Goal: Task Accomplishment & Management: Manage account settings

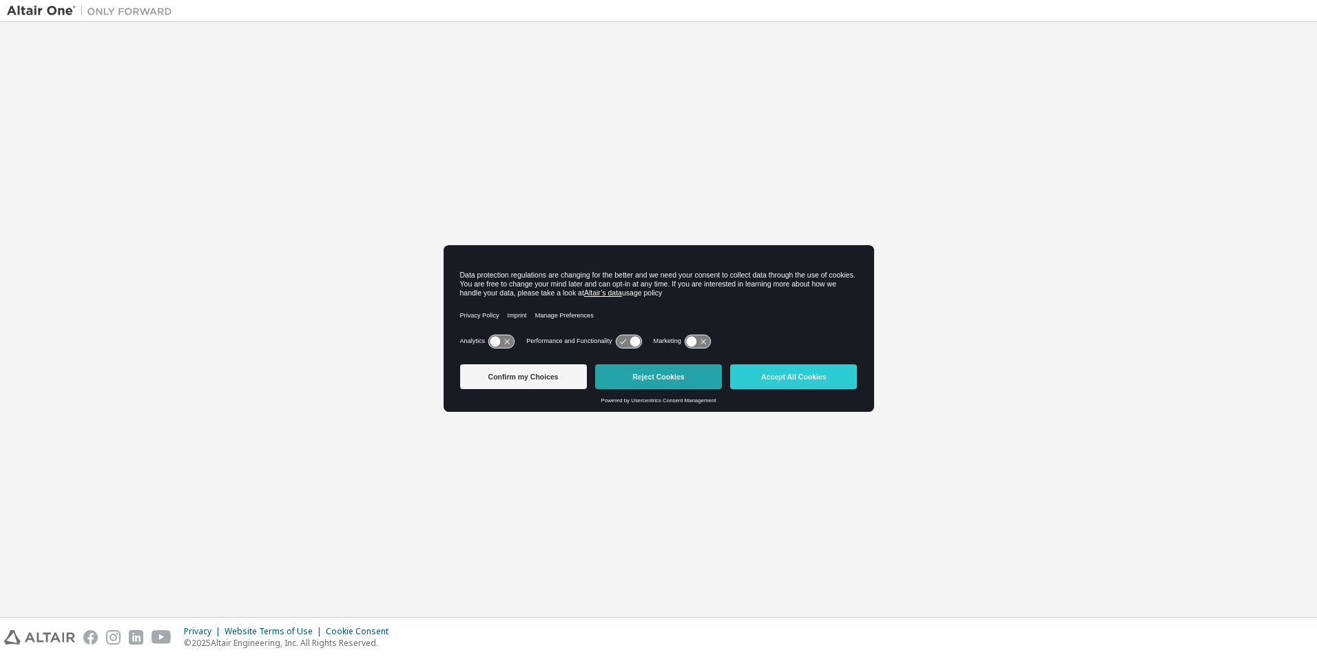
click at [660, 378] on button "Reject Cookies" at bounding box center [658, 376] width 127 height 25
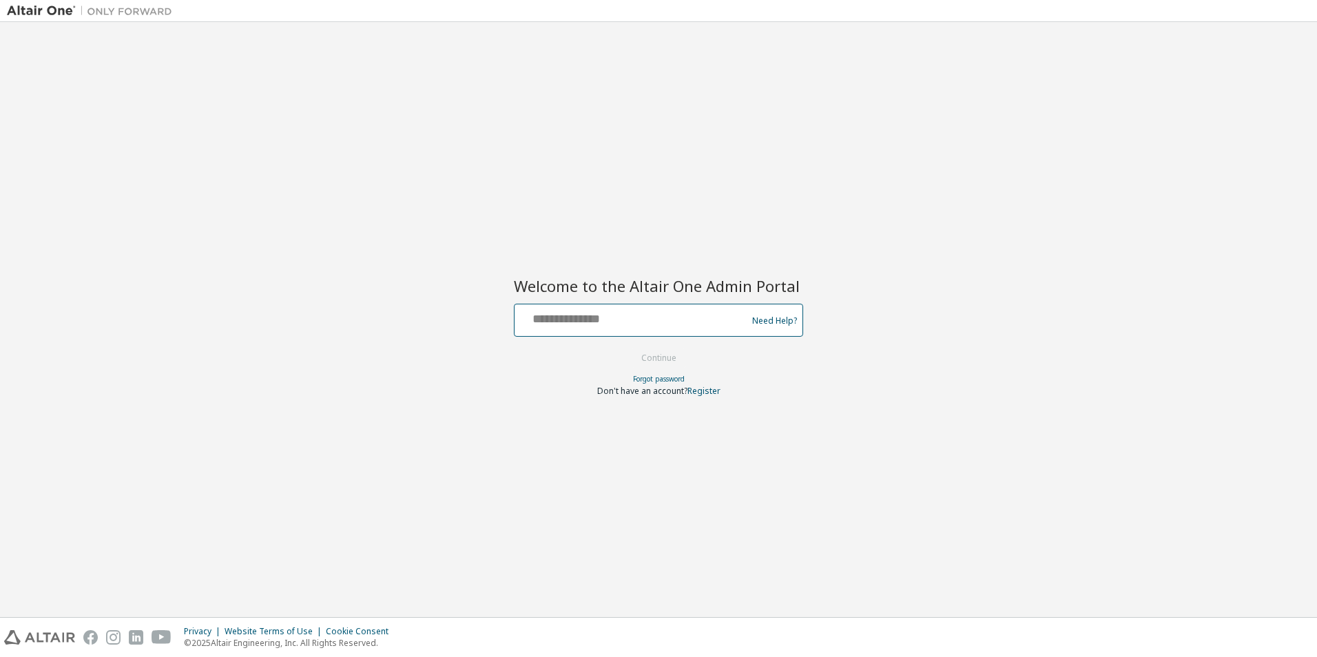
click at [618, 320] on input "text" at bounding box center [632, 317] width 225 height 20
type input "**********"
click at [653, 359] on button "Continue" at bounding box center [659, 358] width 64 height 21
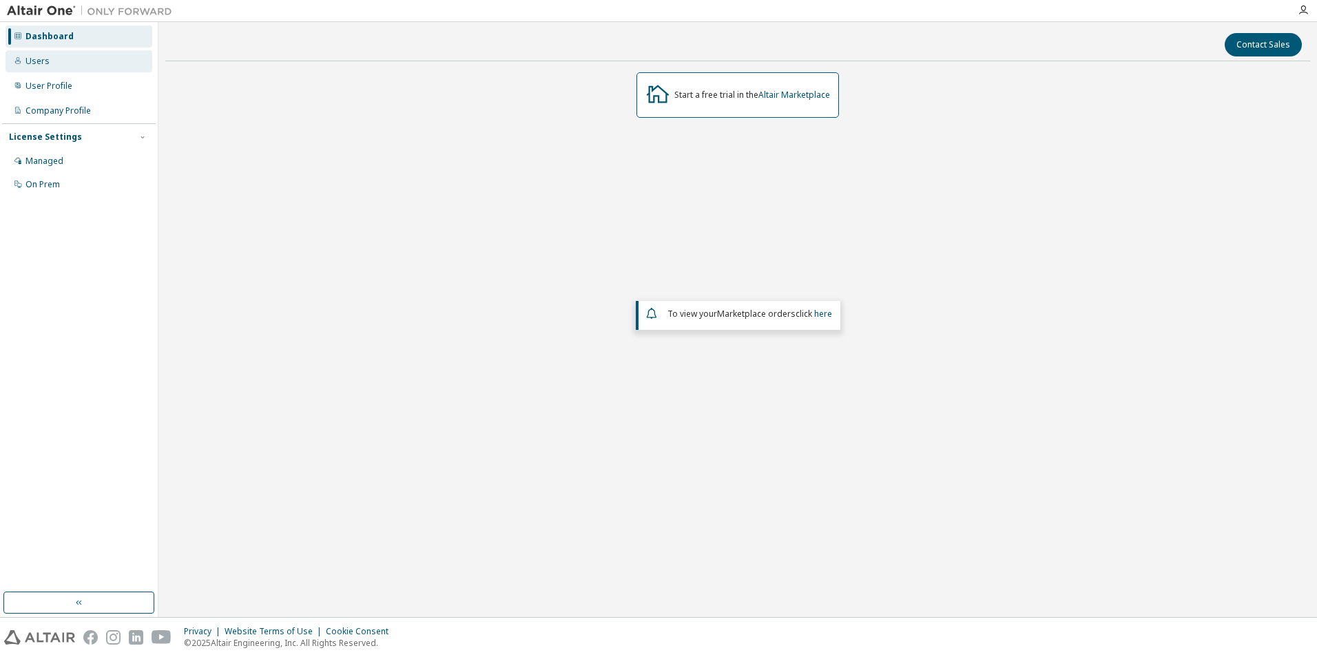
click at [45, 59] on div "Users" at bounding box center [37, 61] width 24 height 11
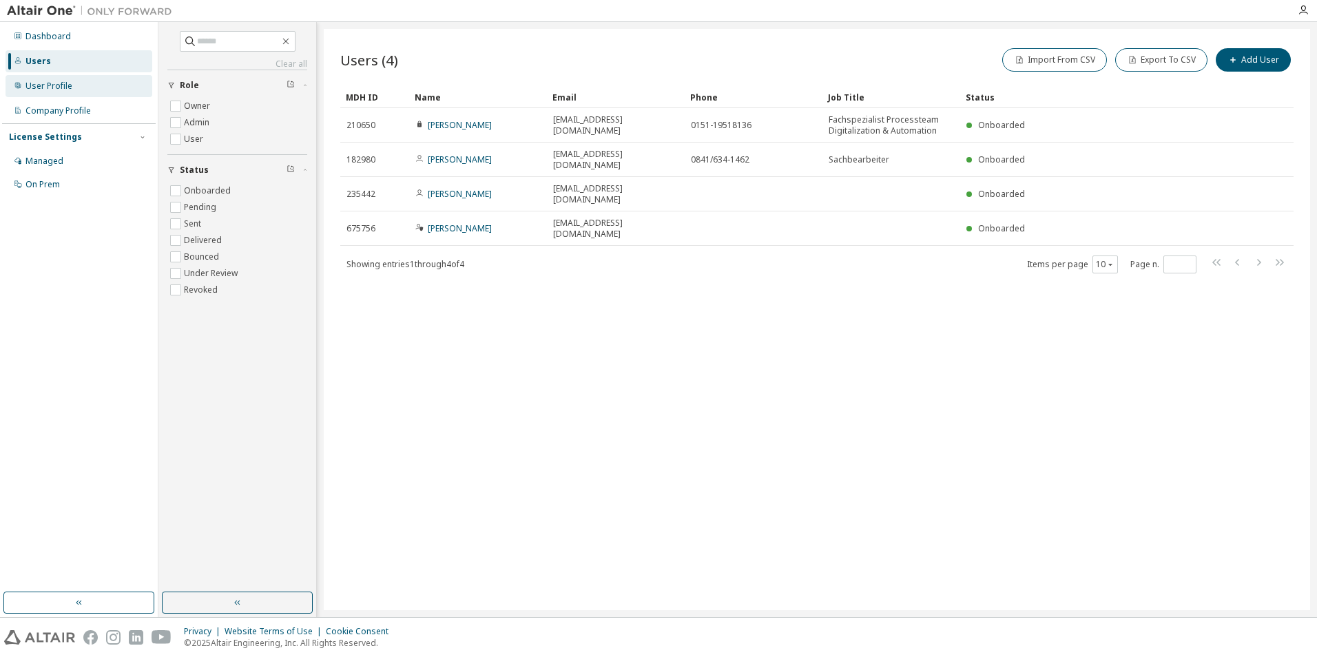
click at [62, 95] on div "User Profile" at bounding box center [79, 86] width 147 height 22
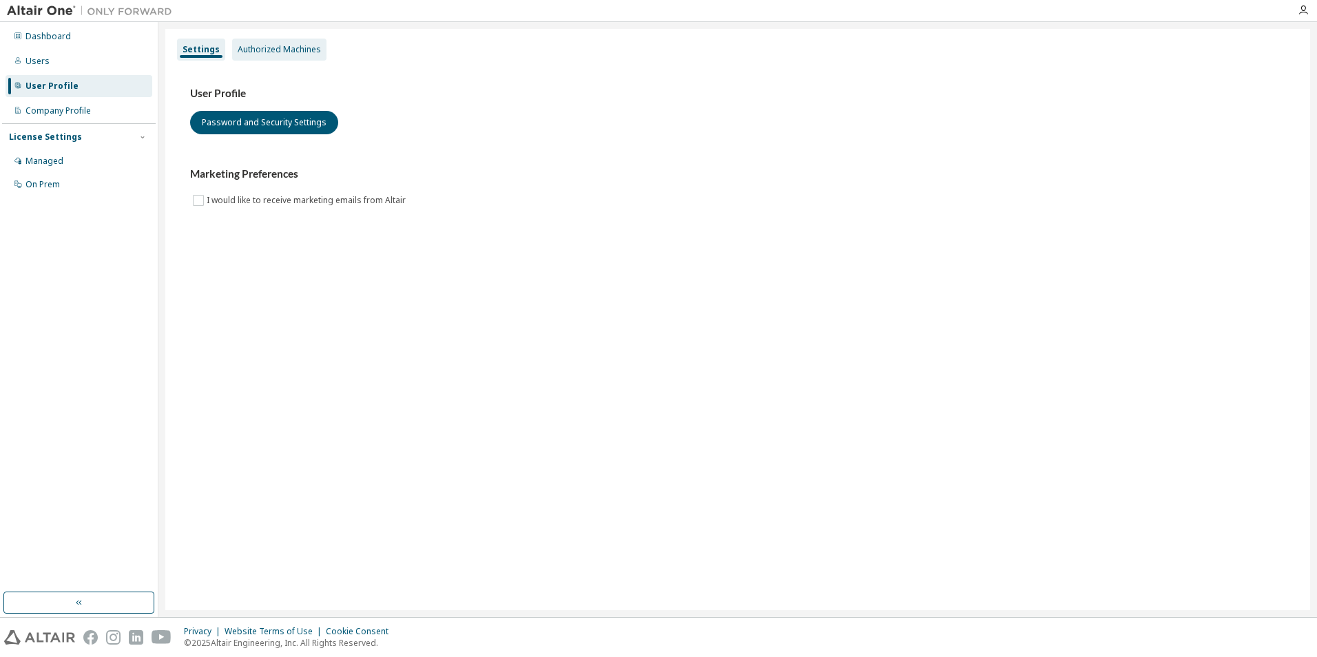
click at [260, 48] on div "Authorized Machines" at bounding box center [279, 49] width 83 height 11
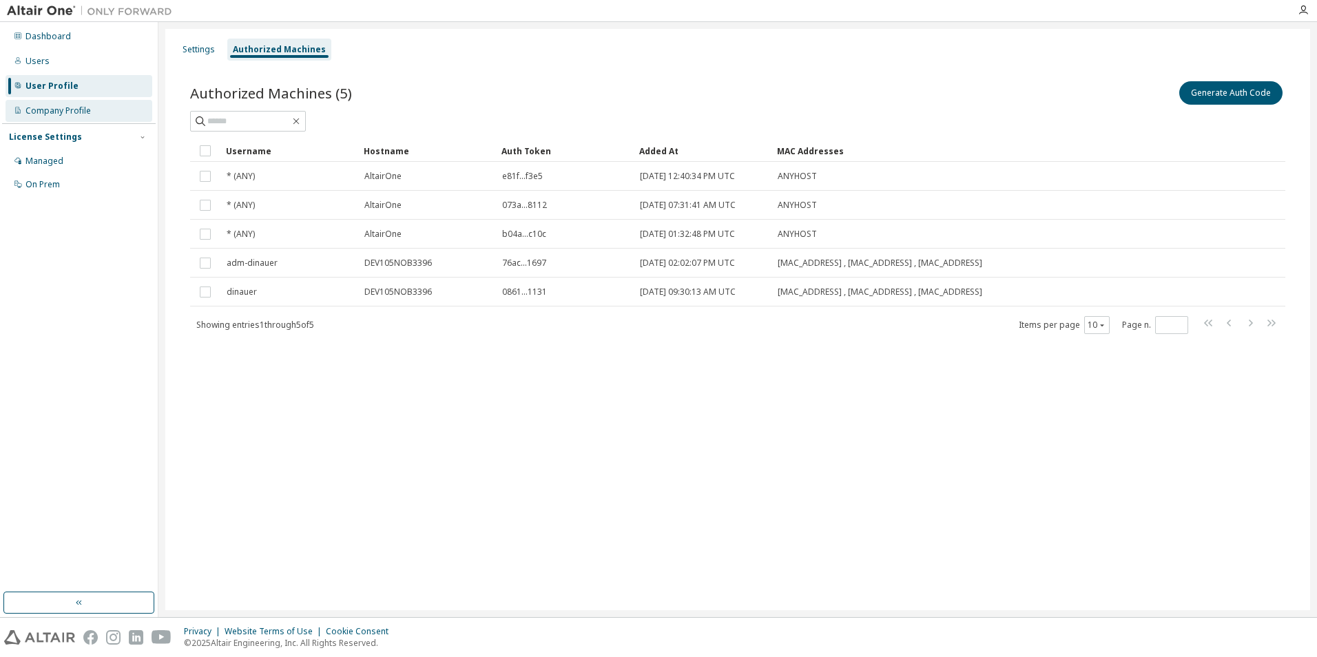
click at [76, 112] on div "Company Profile" at bounding box center [57, 110] width 65 height 11
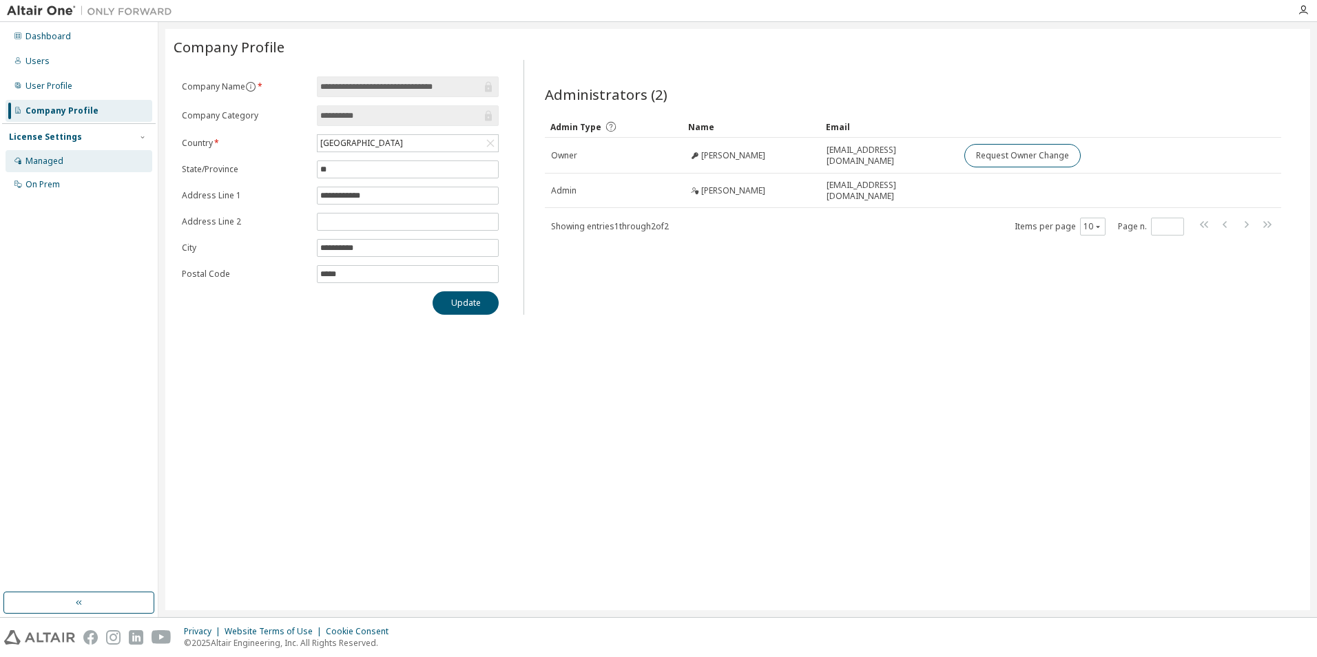
click at [45, 159] on div "Managed" at bounding box center [44, 161] width 38 height 11
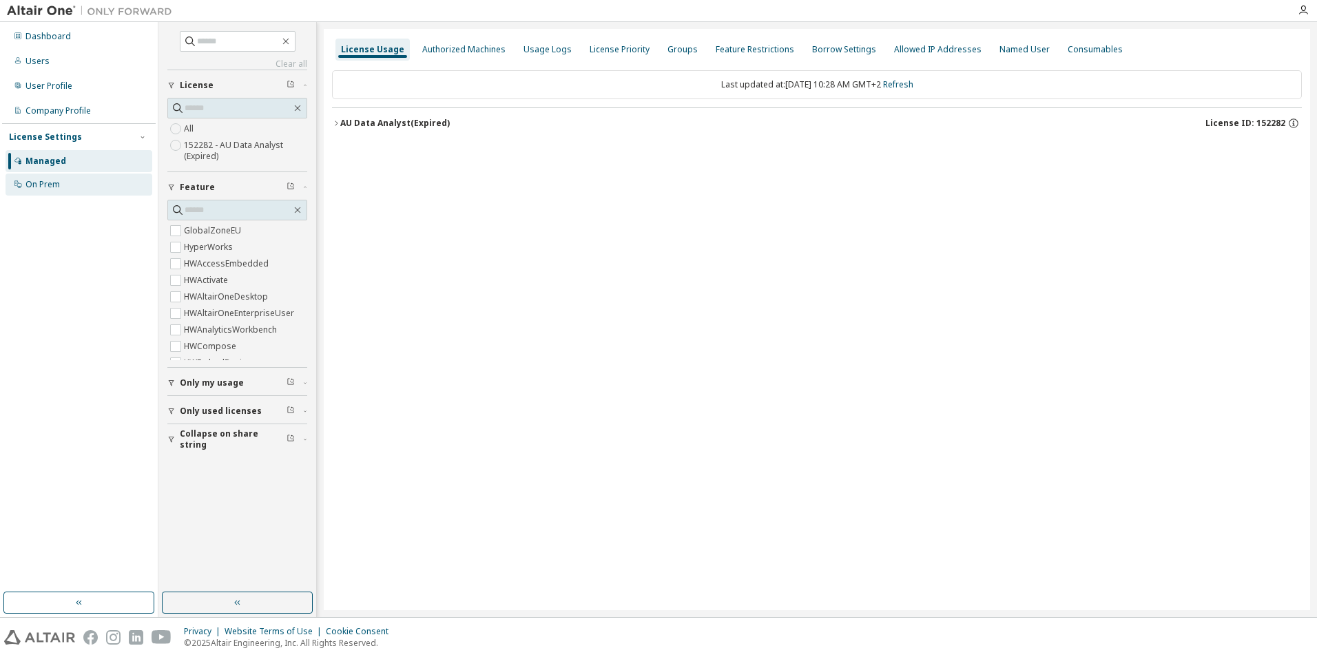
click at [37, 183] on div "On Prem" at bounding box center [42, 184] width 34 height 11
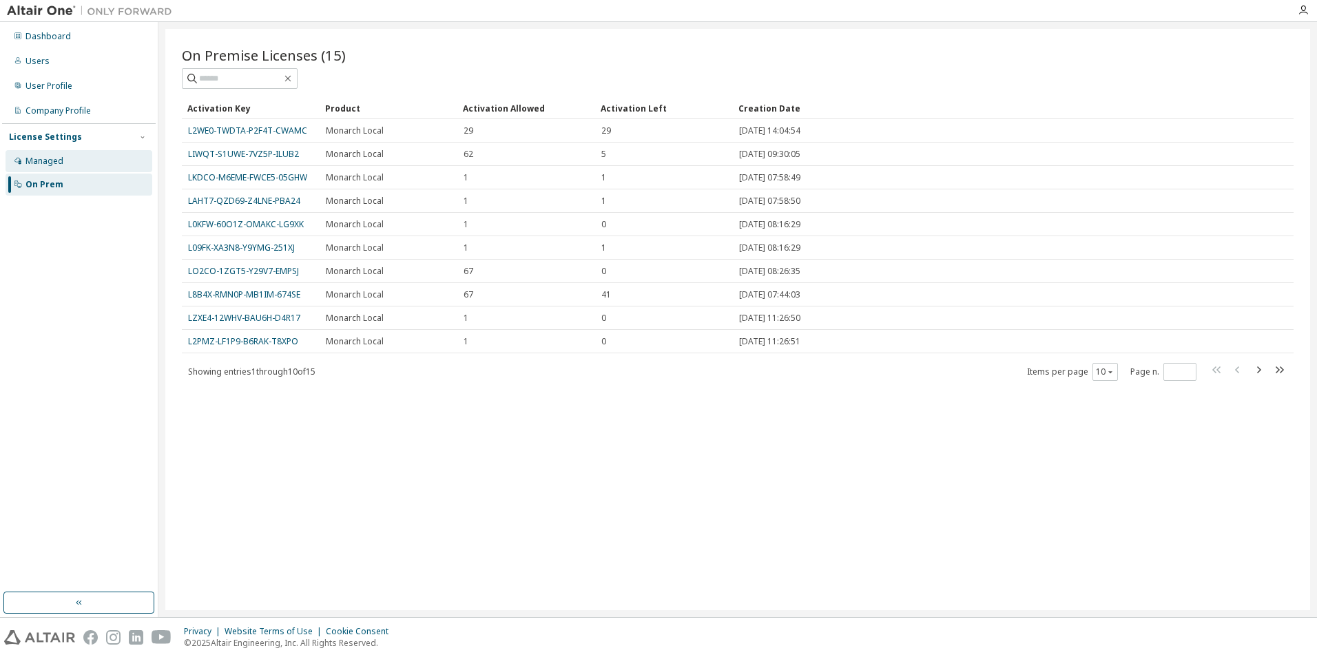
click at [48, 161] on div "Managed" at bounding box center [44, 161] width 38 height 11
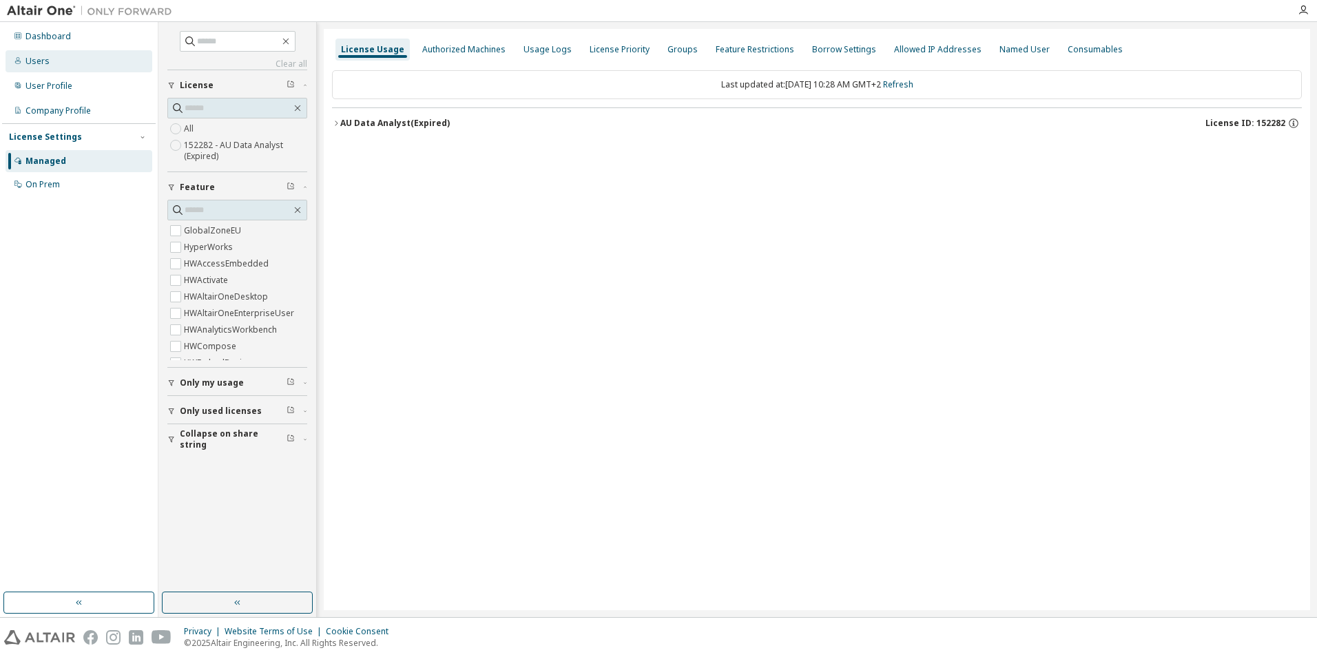
click at [45, 59] on div "Users" at bounding box center [37, 61] width 24 height 11
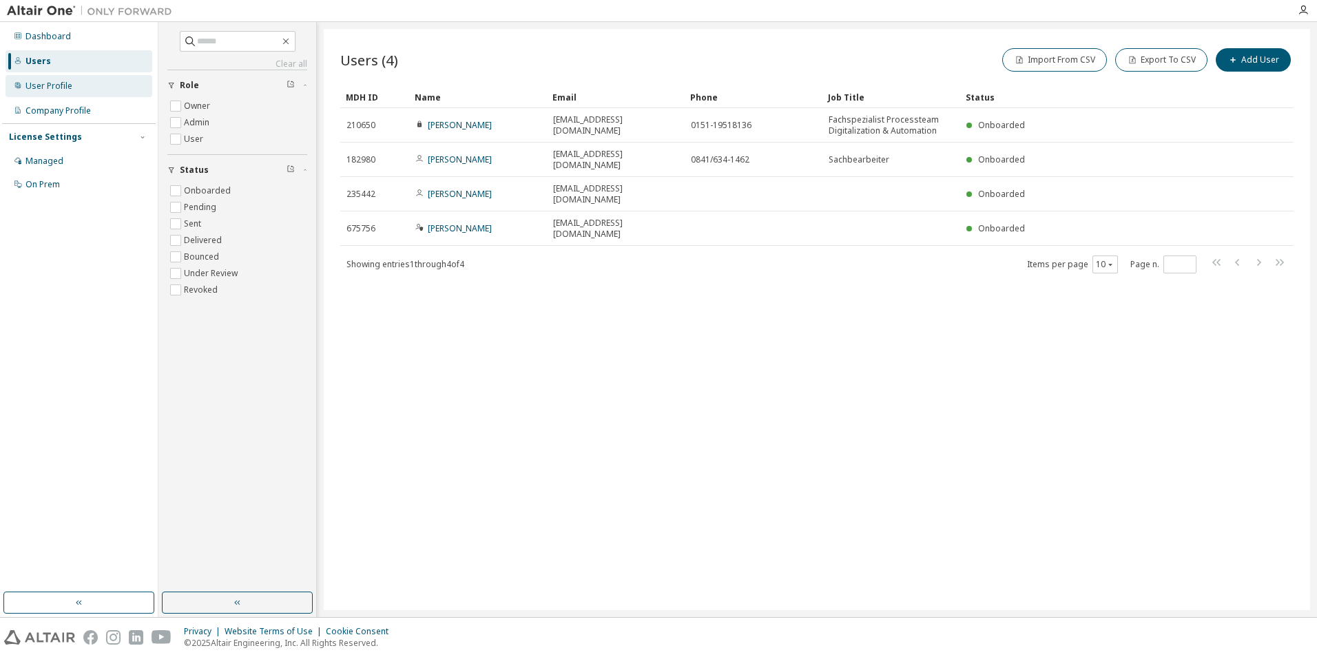
click at [51, 92] on div "User Profile" at bounding box center [79, 86] width 147 height 22
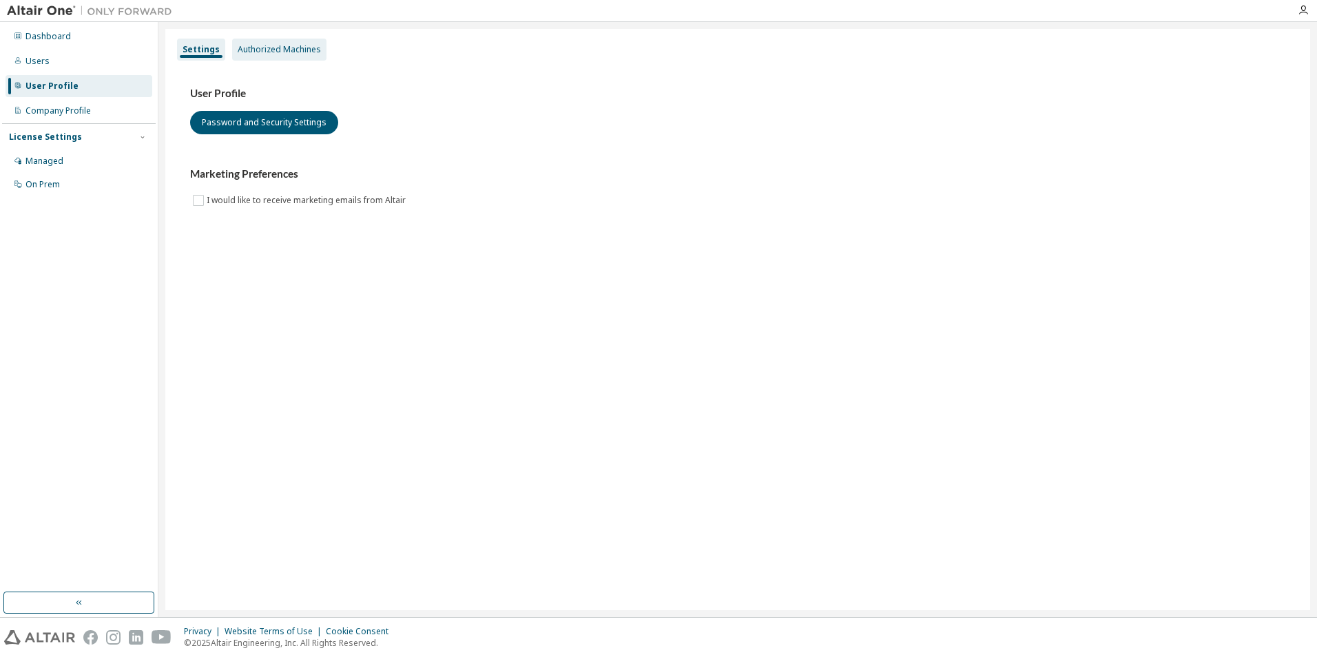
click at [302, 51] on div "Authorized Machines" at bounding box center [279, 49] width 83 height 11
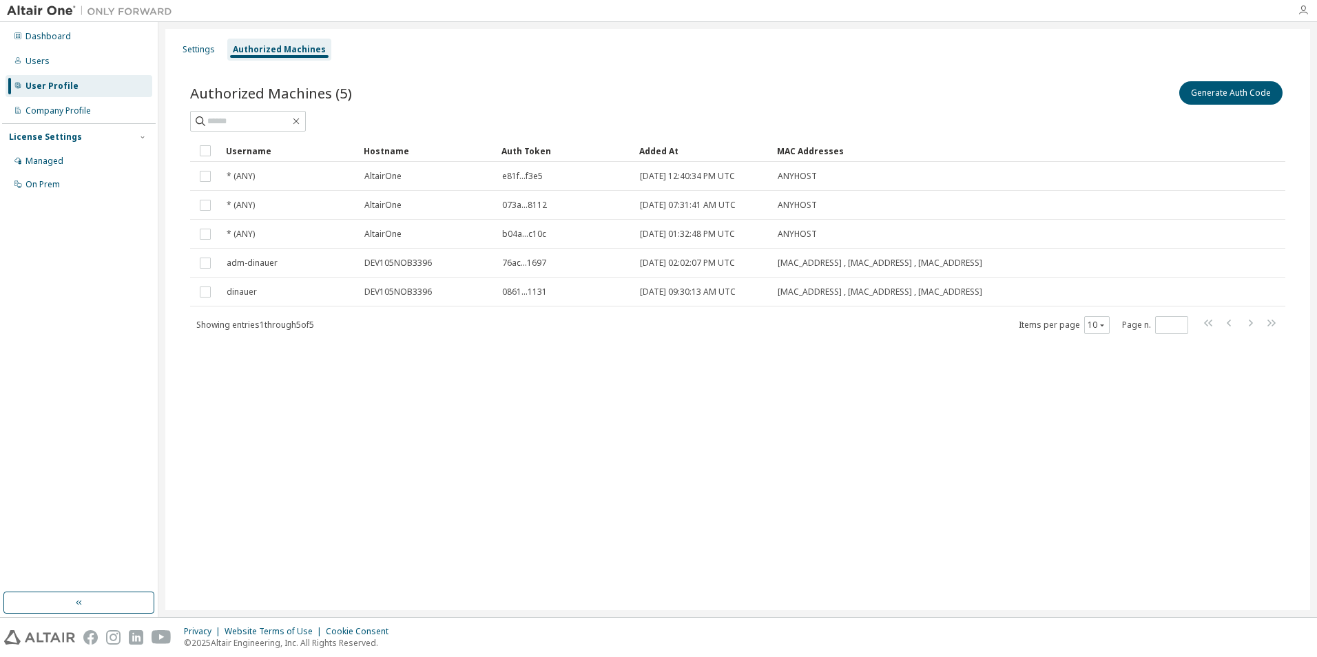
click at [1302, 8] on icon "button" at bounding box center [1303, 10] width 11 height 11
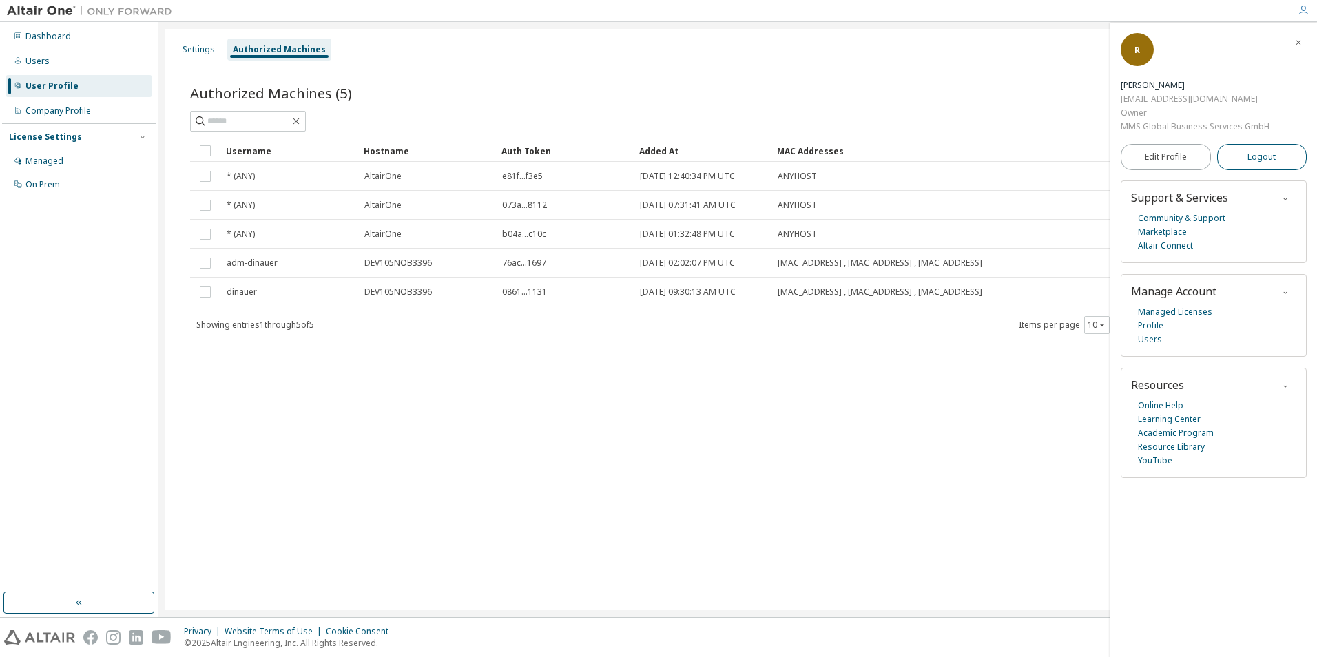
click at [1248, 159] on span "Logout" at bounding box center [1261, 157] width 28 height 14
